Goal: Information Seeking & Learning: Learn about a topic

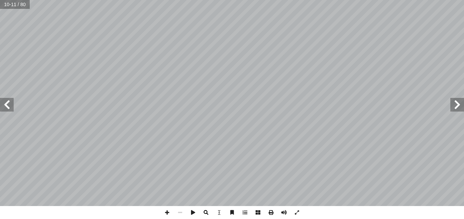
click at [208, 213] on span at bounding box center [205, 212] width 13 height 13
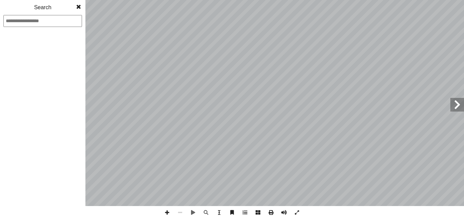
click at [81, 11] on span at bounding box center [78, 7] width 12 height 14
